Goal: Information Seeking & Learning: Learn about a topic

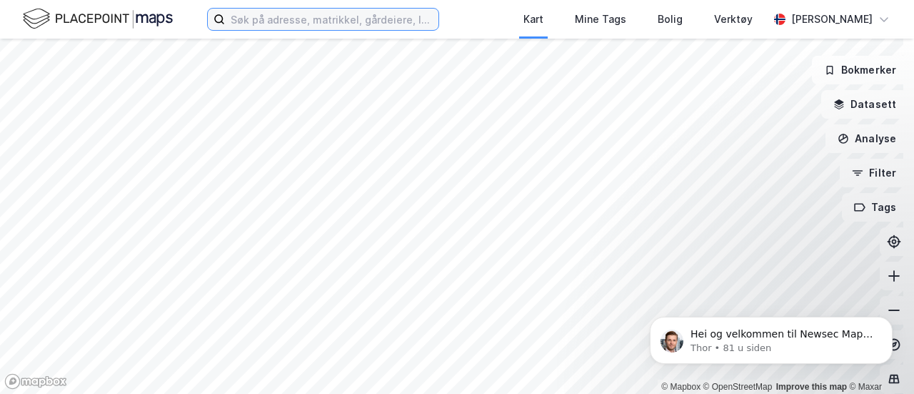
click at [279, 23] on input at bounding box center [332, 19] width 214 height 21
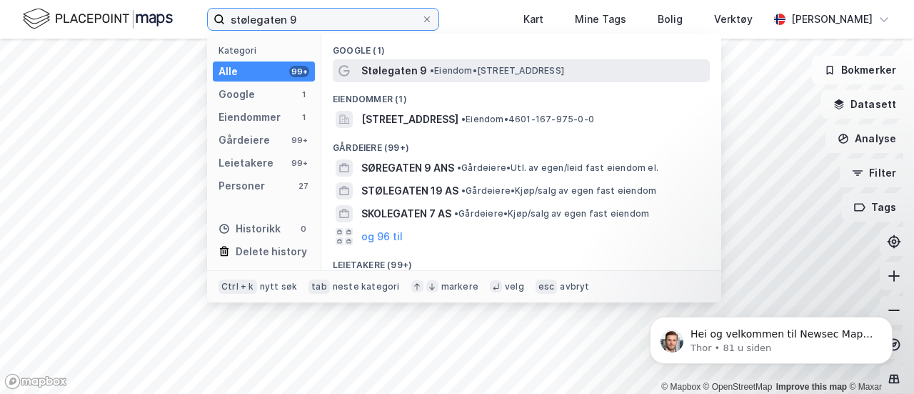
type input "stølegaten 9"
click at [564, 70] on span "• Eiendom • Stølegaten 9, 5003 Bergen" at bounding box center [497, 70] width 134 height 11
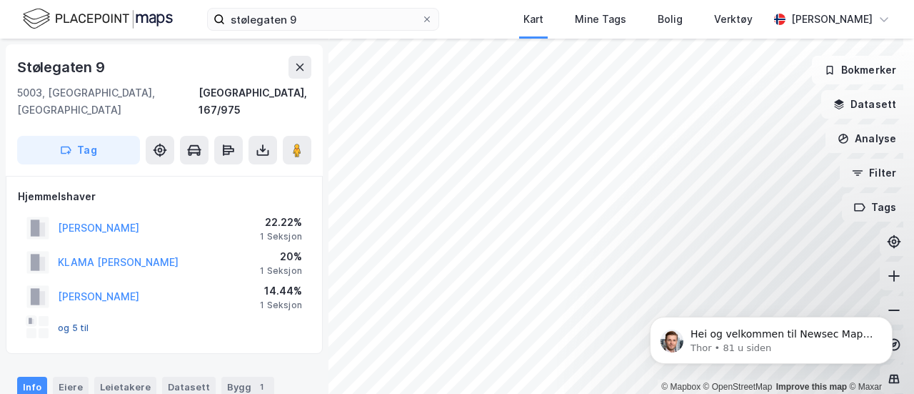
click at [0, 0] on button "og 5 til" at bounding box center [0, 0] width 0 height 0
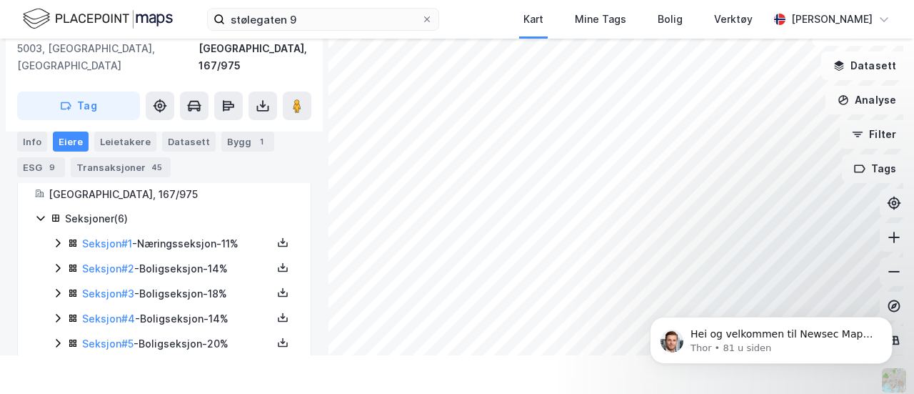
scroll to position [251, 0]
click at [141, 169] on div "Transaksjoner 45" at bounding box center [121, 167] width 100 height 20
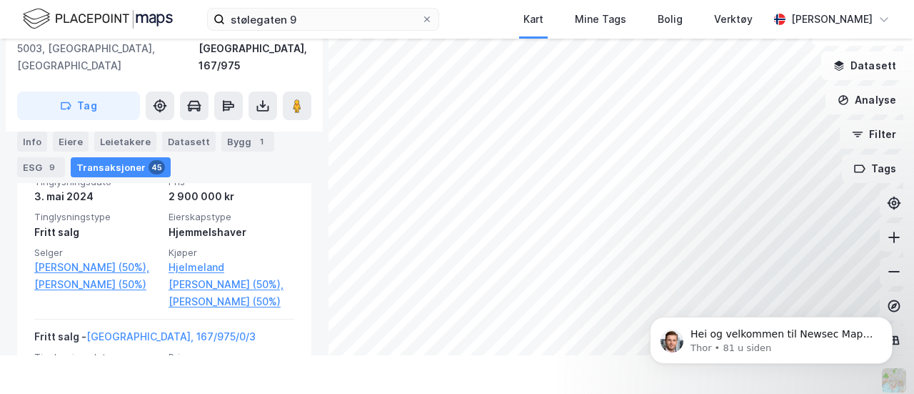
scroll to position [647, 0]
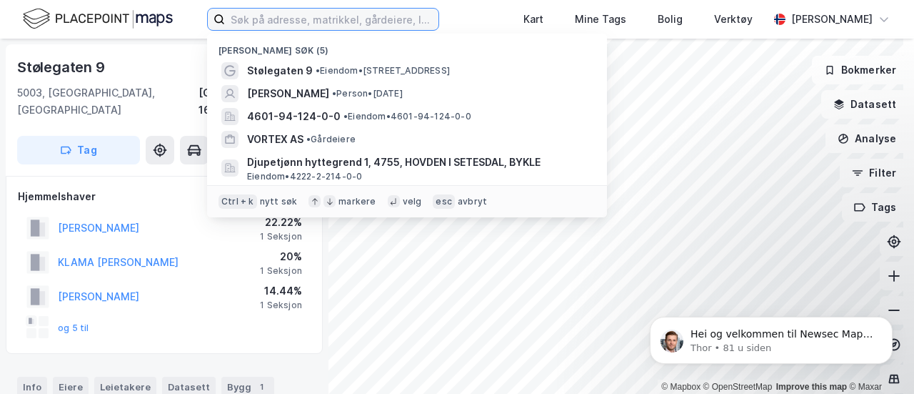
click at [329, 21] on input at bounding box center [332, 19] width 214 height 21
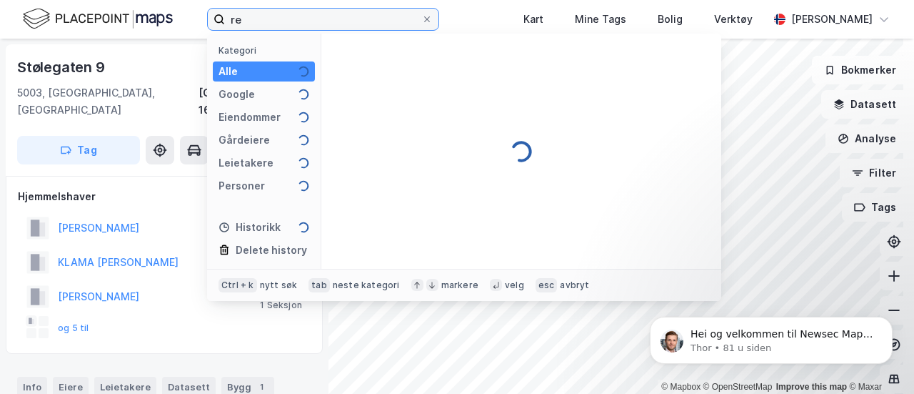
type input "r"
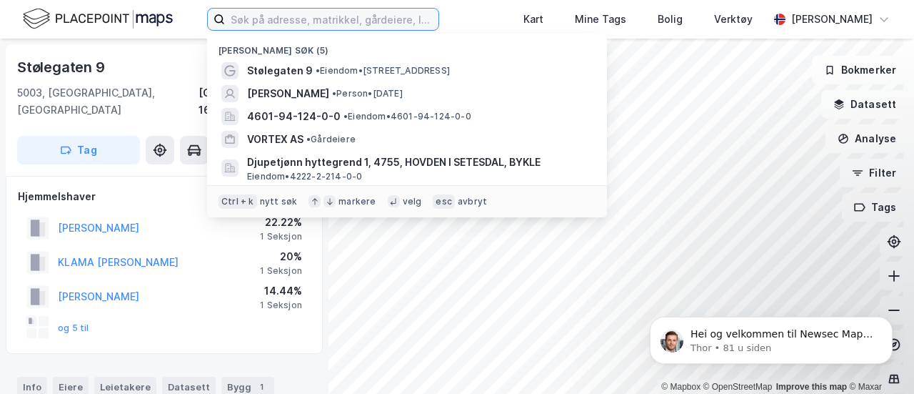
type input "a"
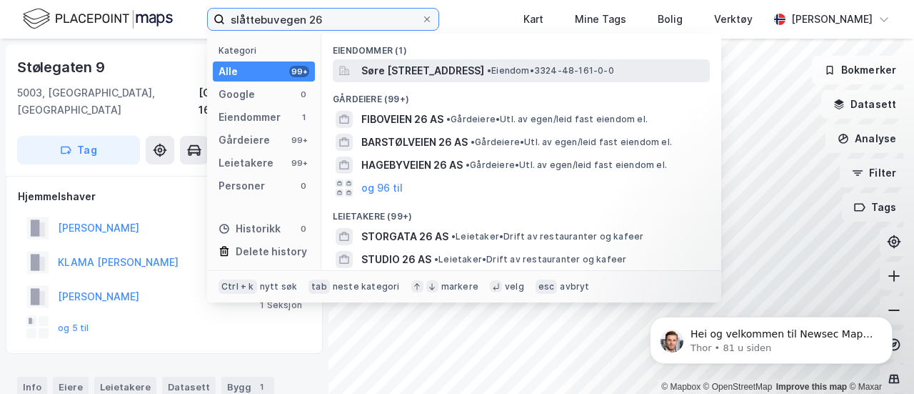
type input "slåttebuvegen 26"
click at [484, 74] on span "Søre [STREET_ADDRESS]" at bounding box center [422, 70] width 123 height 17
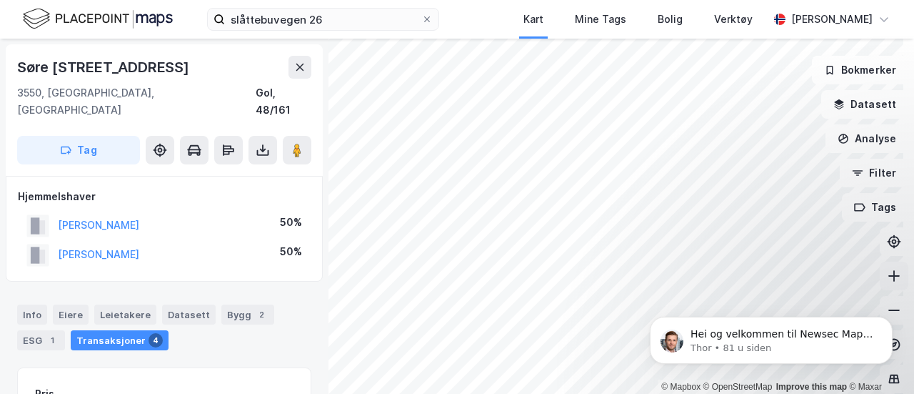
click at [888, 275] on icon at bounding box center [893, 275] width 11 height 1
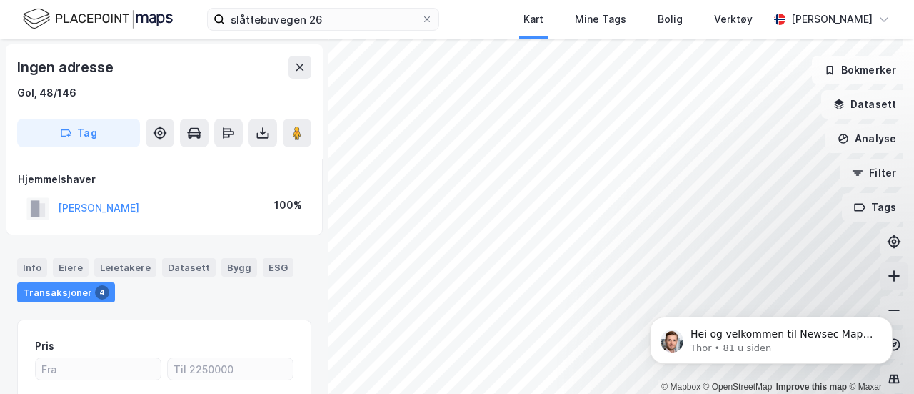
click at [887, 281] on icon at bounding box center [894, 276] width 14 height 14
click at [887, 275] on icon at bounding box center [894, 276] width 14 height 14
click at [877, 300] on body "Hei og velkommen til Newsec Maps, [PERSON_NAME] 🥳 Om det er du lurer på så kan …" at bounding box center [771, 336] width 274 height 89
click at [873, 304] on div "Hei og velkommen til Newsec Maps, [PERSON_NAME] 🥳 Om det er du lurer på så kan …" at bounding box center [771, 274] width 263 height 179
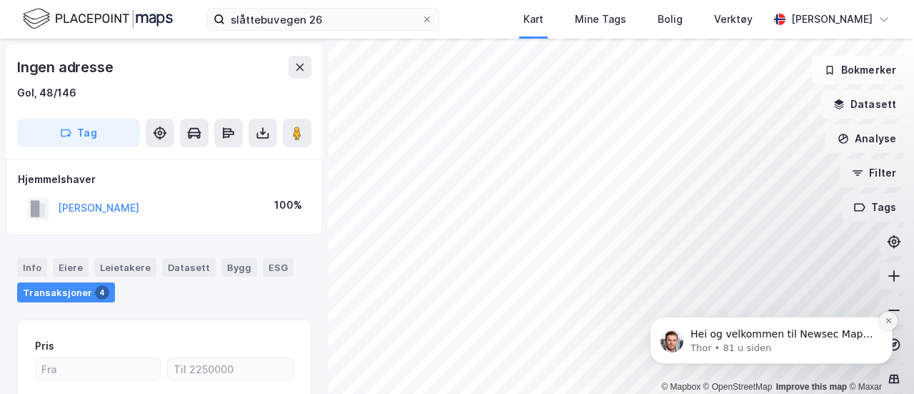
click at [887, 321] on icon "Dismiss notification" at bounding box center [888, 320] width 5 height 5
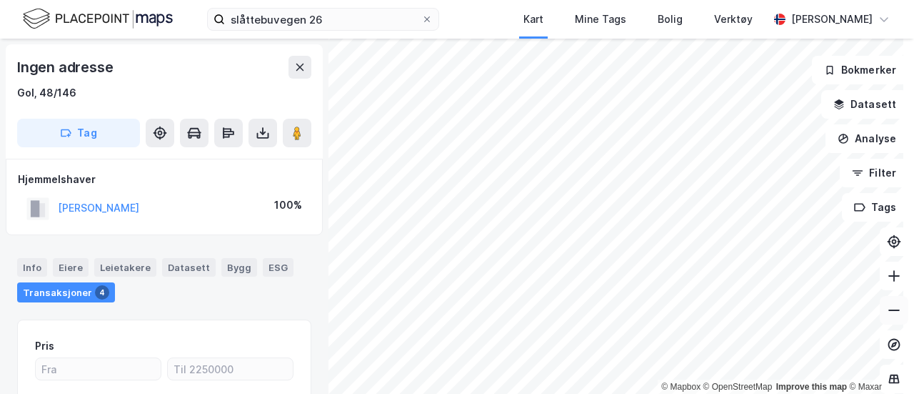
click at [887, 314] on icon at bounding box center [894, 310] width 14 height 14
click at [887, 316] on icon at bounding box center [894, 310] width 14 height 14
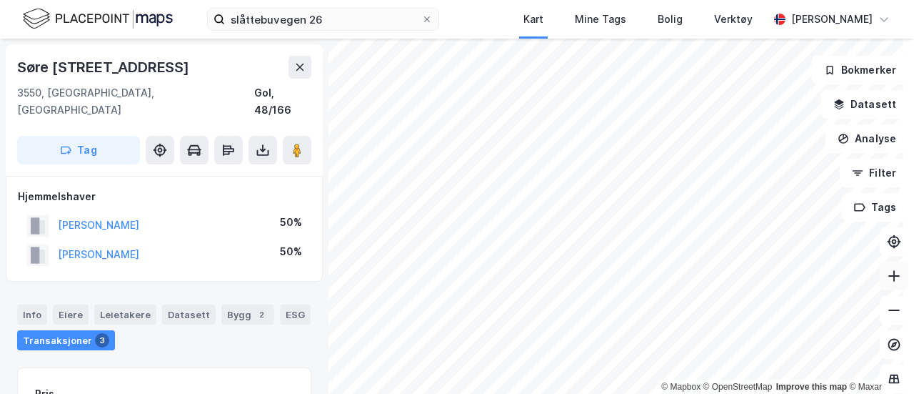
click at [893, 271] on icon at bounding box center [893, 275] width 1 height 11
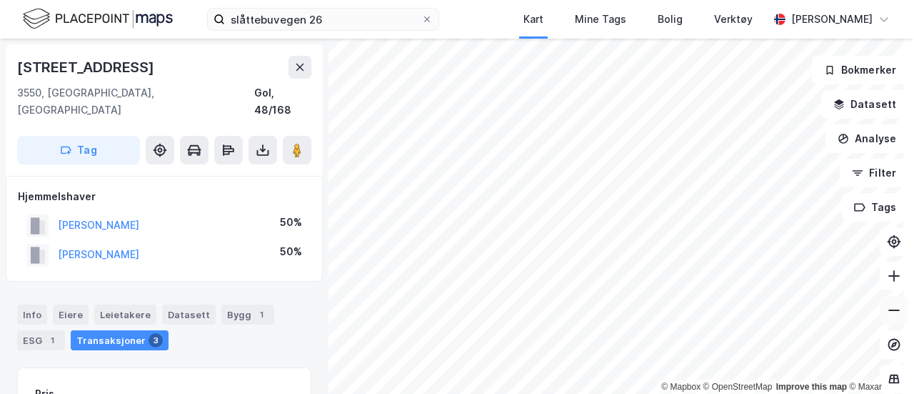
click at [887, 316] on icon at bounding box center [894, 310] width 14 height 14
click at [887, 315] on icon at bounding box center [894, 310] width 14 height 14
click at [890, 278] on button at bounding box center [894, 275] width 29 height 29
click at [887, 312] on icon at bounding box center [894, 310] width 14 height 14
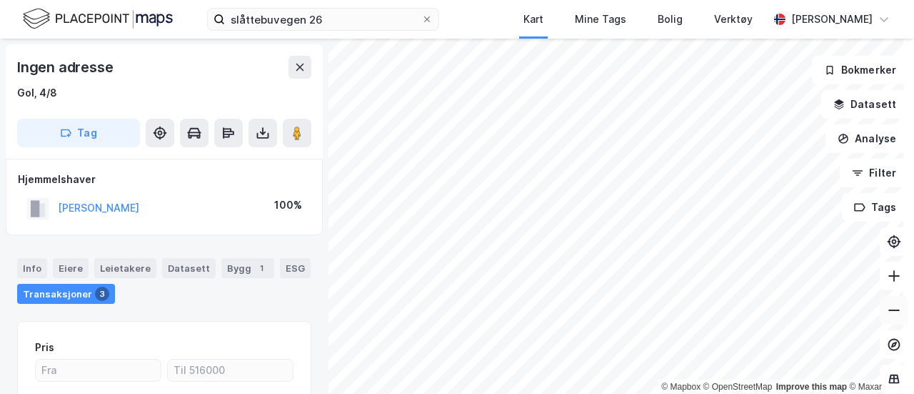
click at [883, 319] on button at bounding box center [894, 310] width 29 height 29
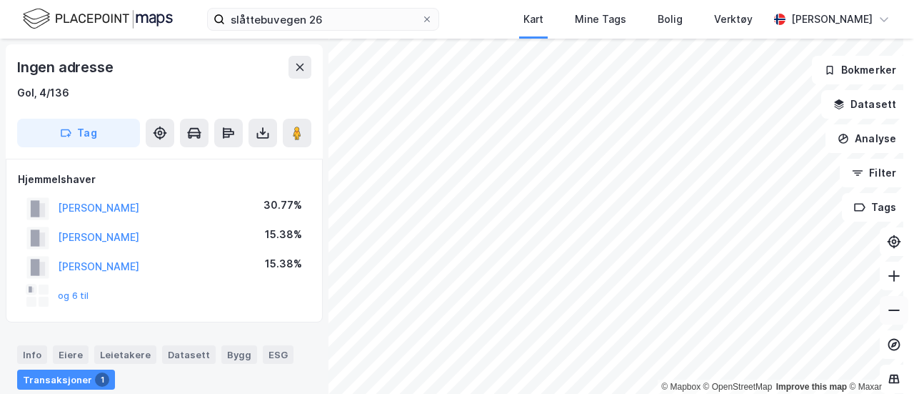
click at [887, 314] on icon at bounding box center [894, 310] width 14 height 14
